Goal: Communication & Community: Answer question/provide support

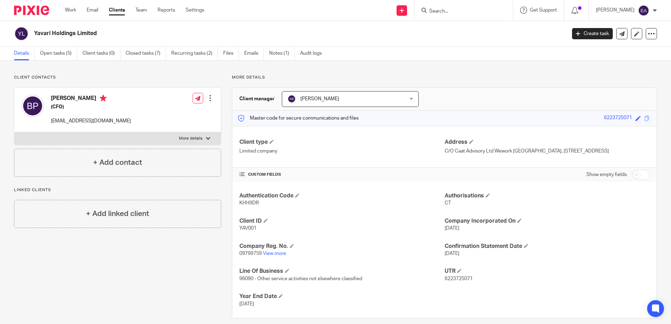
scroll to position [15, 0]
click at [88, 10] on link "Email" at bounding box center [93, 10] width 12 height 7
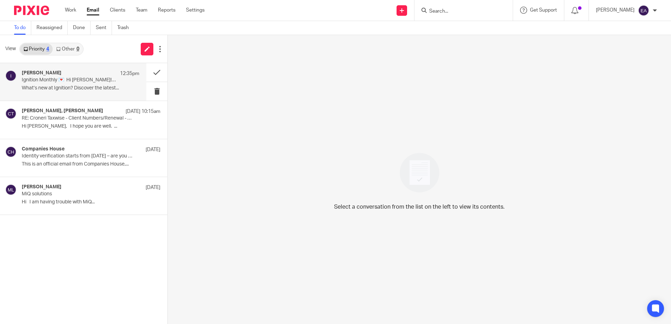
click at [86, 79] on p "Ignition Monthly 💌 Hi Elaine! Check out our latest resources" at bounding box center [69, 80] width 94 height 6
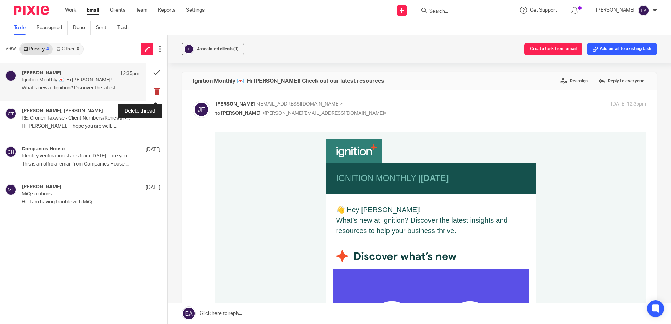
click at [156, 92] on button at bounding box center [156, 91] width 21 height 19
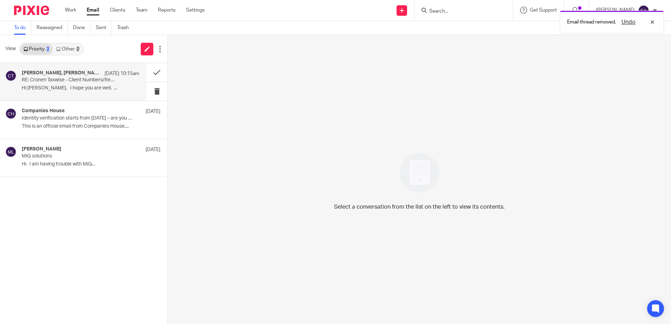
click at [60, 83] on div "Chantelle Vesty, Steve Bradshaw 24 Sep 10:15am RE: Croneri Taxwise - Client Num…" at bounding box center [80, 81] width 117 height 23
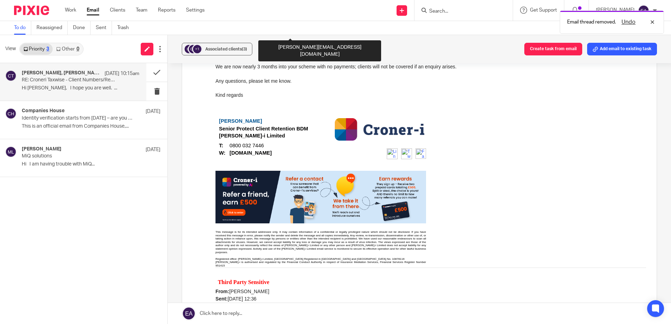
scroll to position [526, 0]
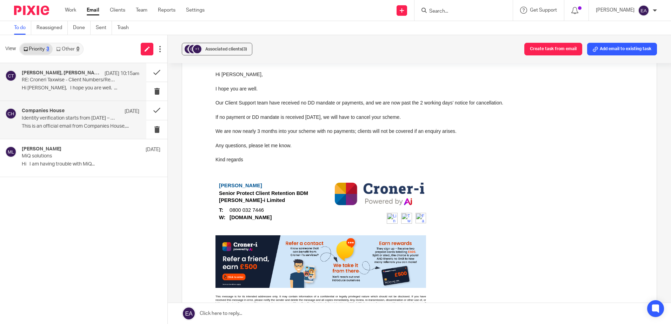
click at [58, 119] on p "Identity verification starts from 18 November 2025 – are you ready?" at bounding box center [69, 118] width 94 height 6
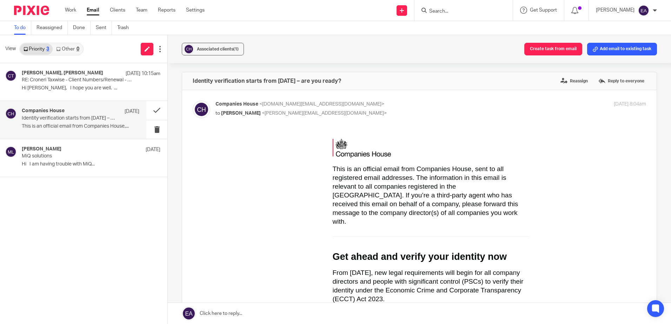
scroll to position [0, 0]
click at [60, 160] on div "Michael Page 1 Aug MiQ solutions Hi I am having trouble with MiQ..." at bounding box center [80, 157] width 117 height 23
